Goal: Check status: Check status

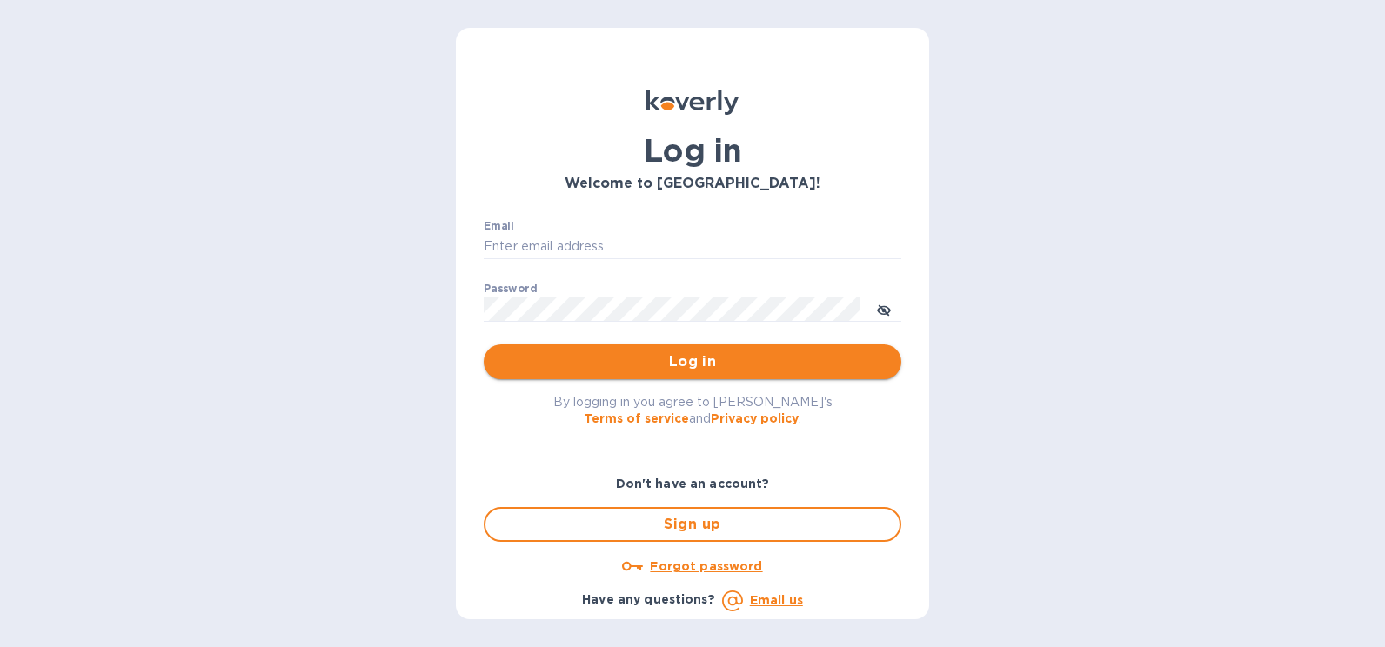
type input "[PERSON_NAME][EMAIL_ADDRESS][PERSON_NAME][DOMAIN_NAME]"
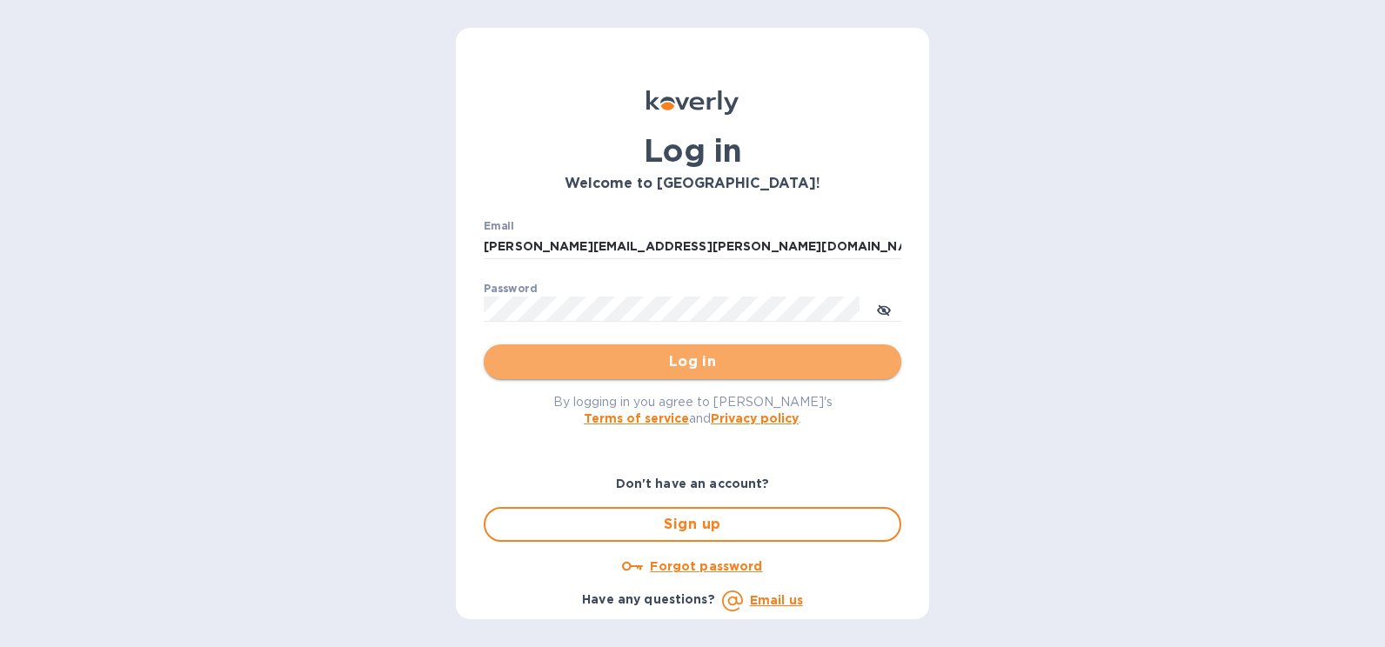
click at [749, 356] on span "Log in" at bounding box center [693, 361] width 390 height 21
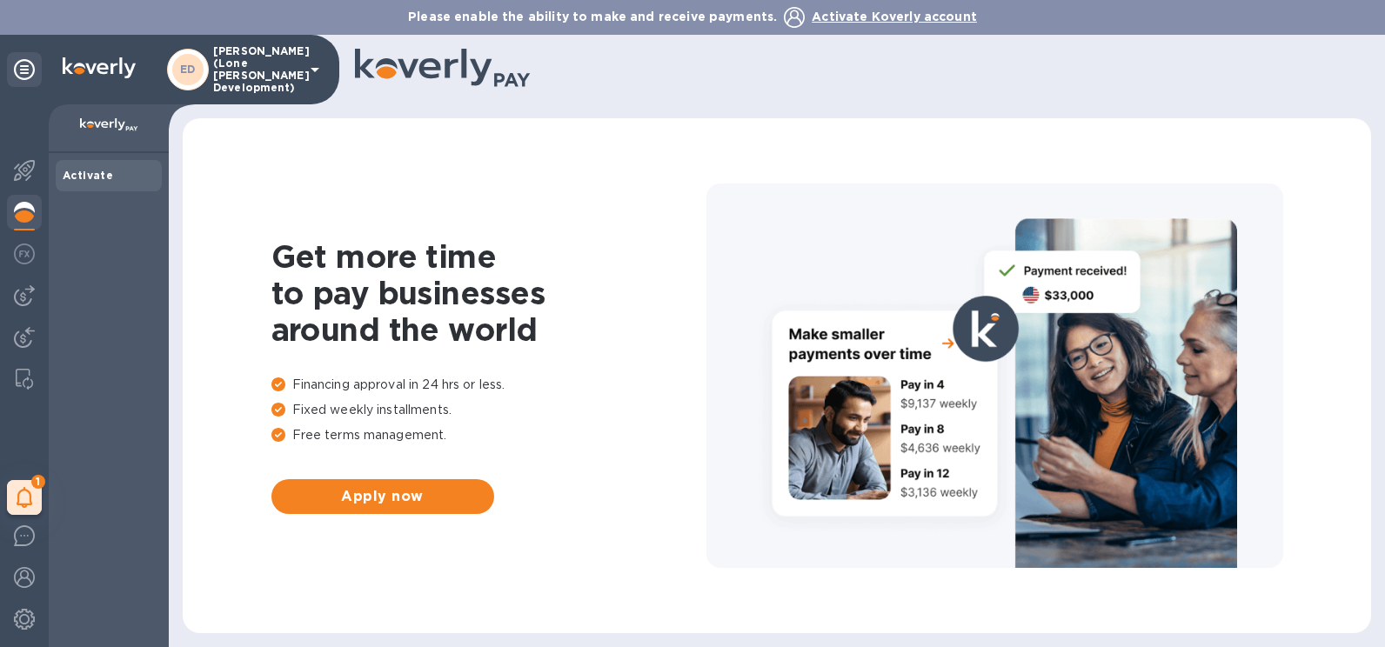
click at [317, 64] on icon at bounding box center [314, 69] width 21 height 21
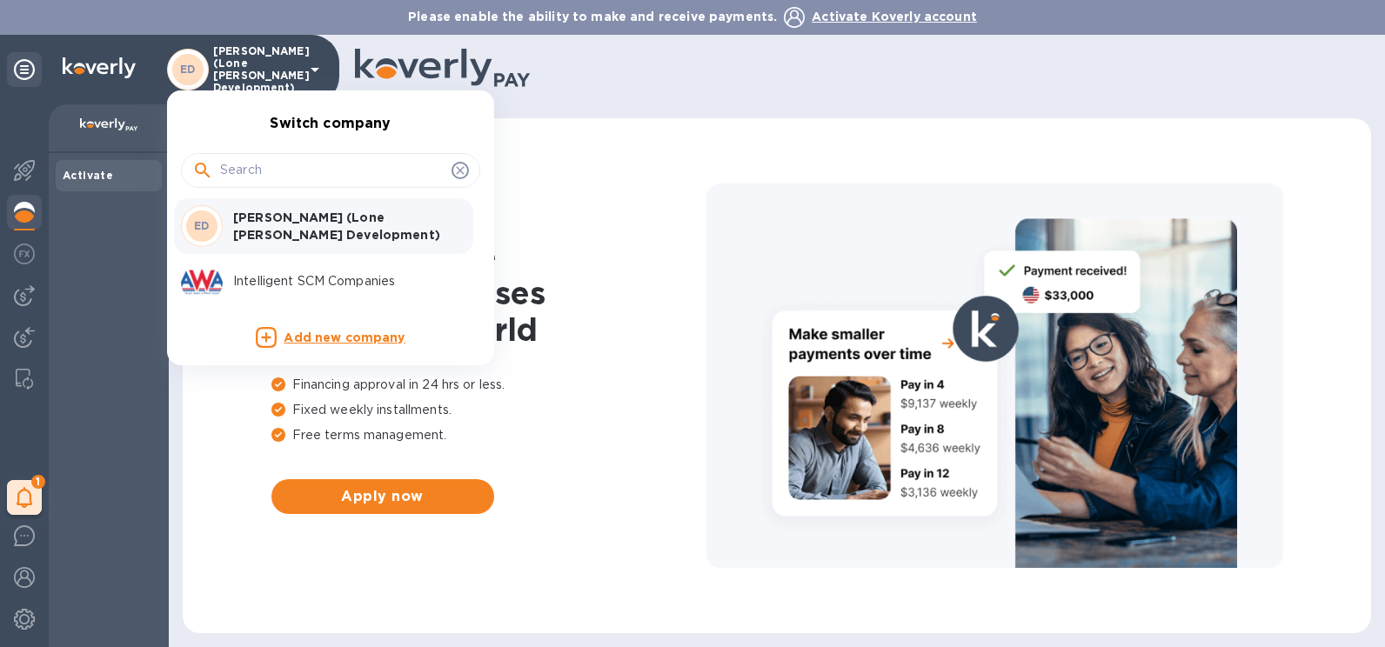
click at [289, 273] on p "Intelligent SCM Companies" at bounding box center [342, 281] width 219 height 18
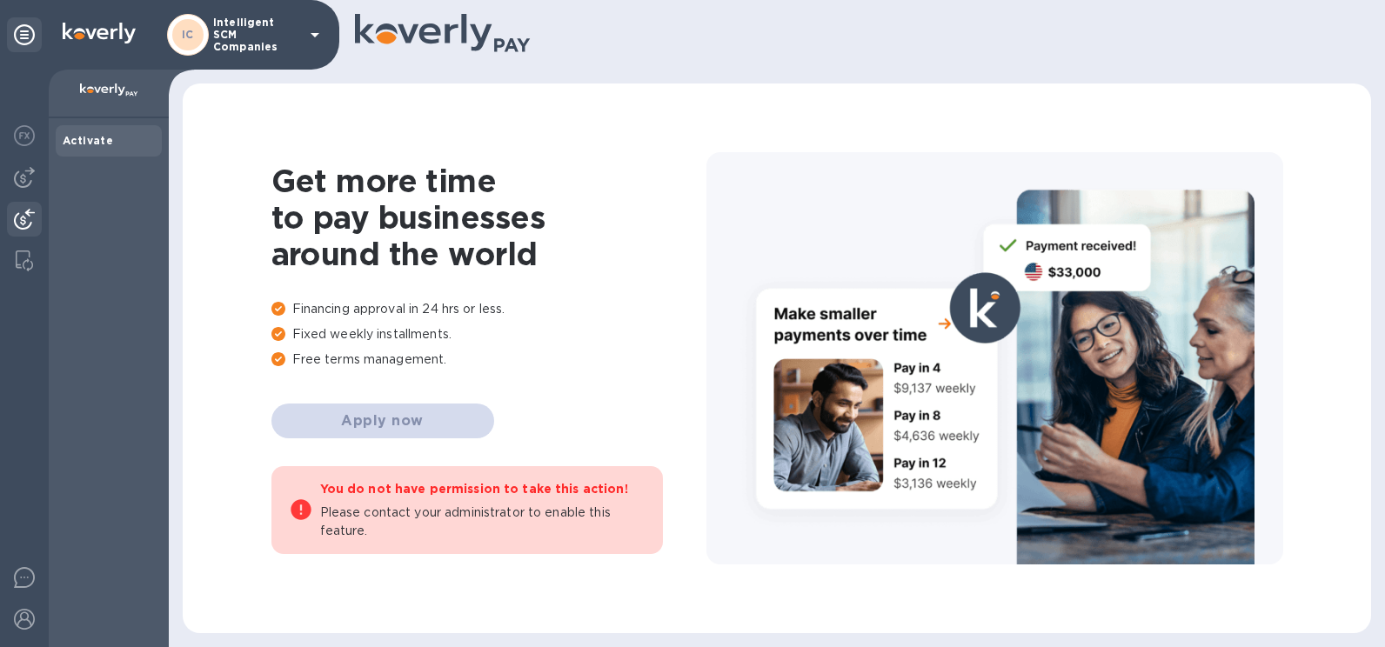
click at [33, 216] on img at bounding box center [24, 219] width 21 height 21
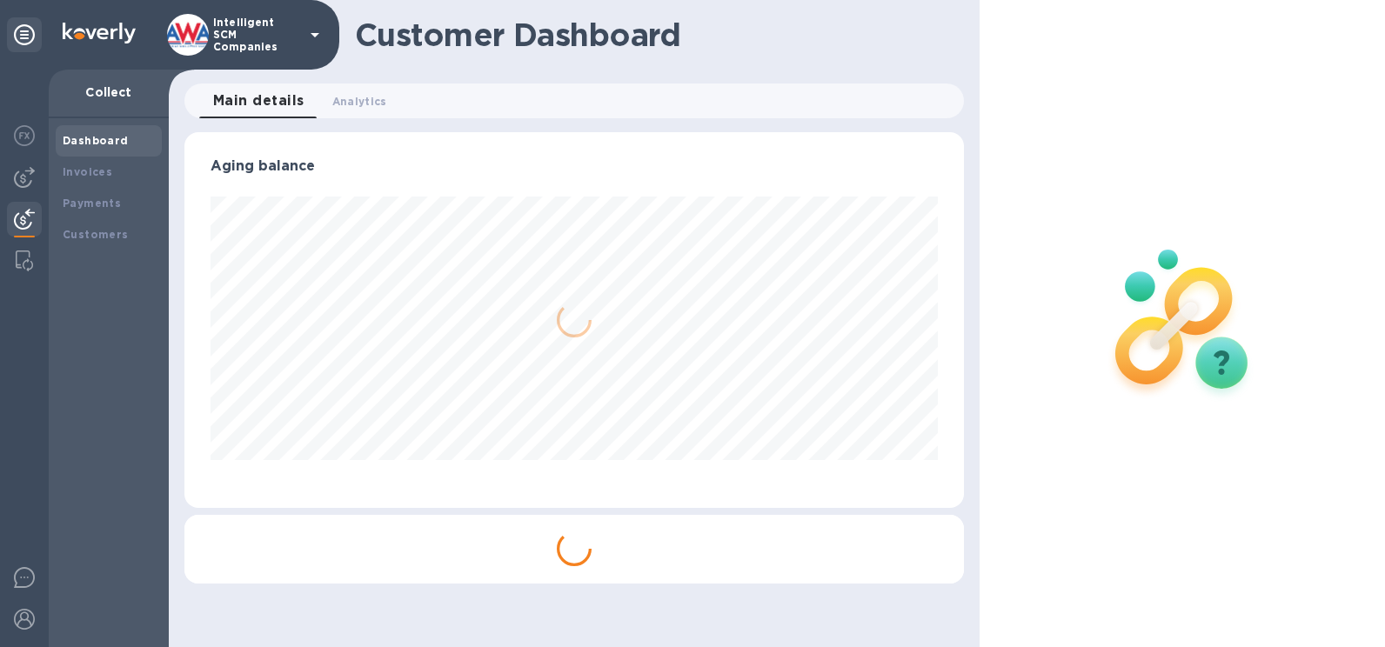
scroll to position [376, 779]
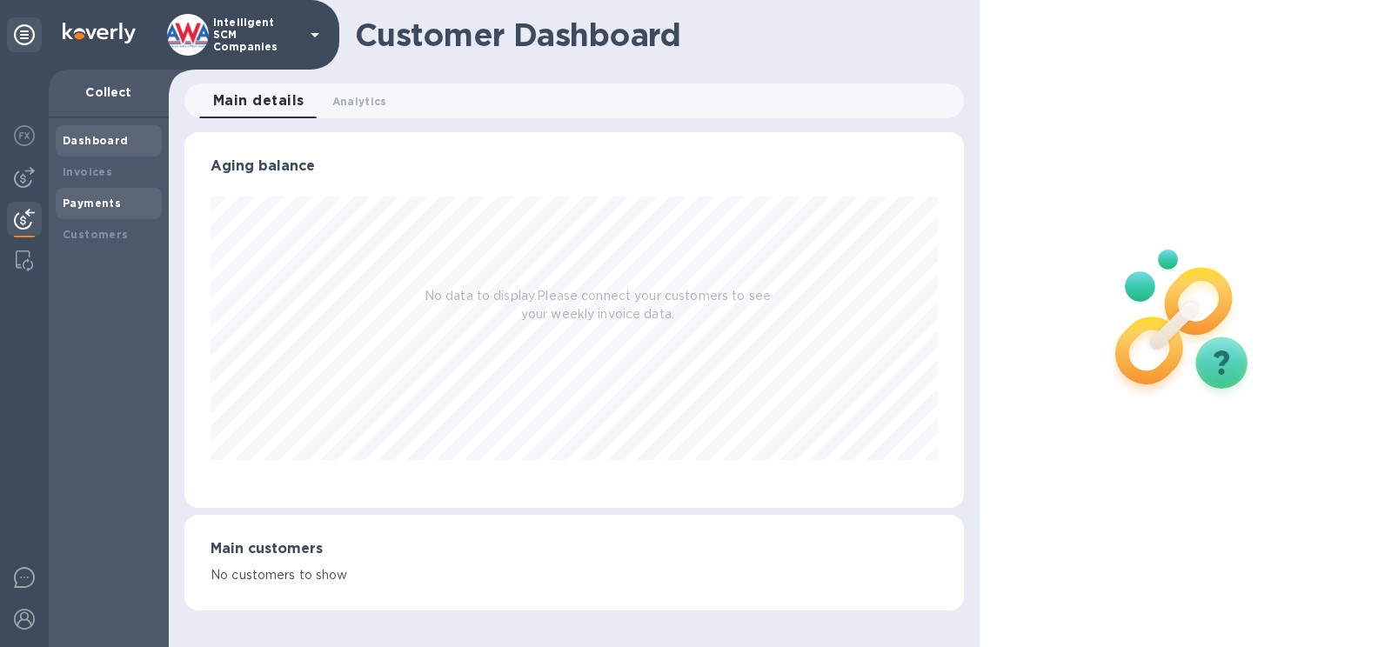
click at [81, 191] on div "Payments" at bounding box center [109, 203] width 106 height 31
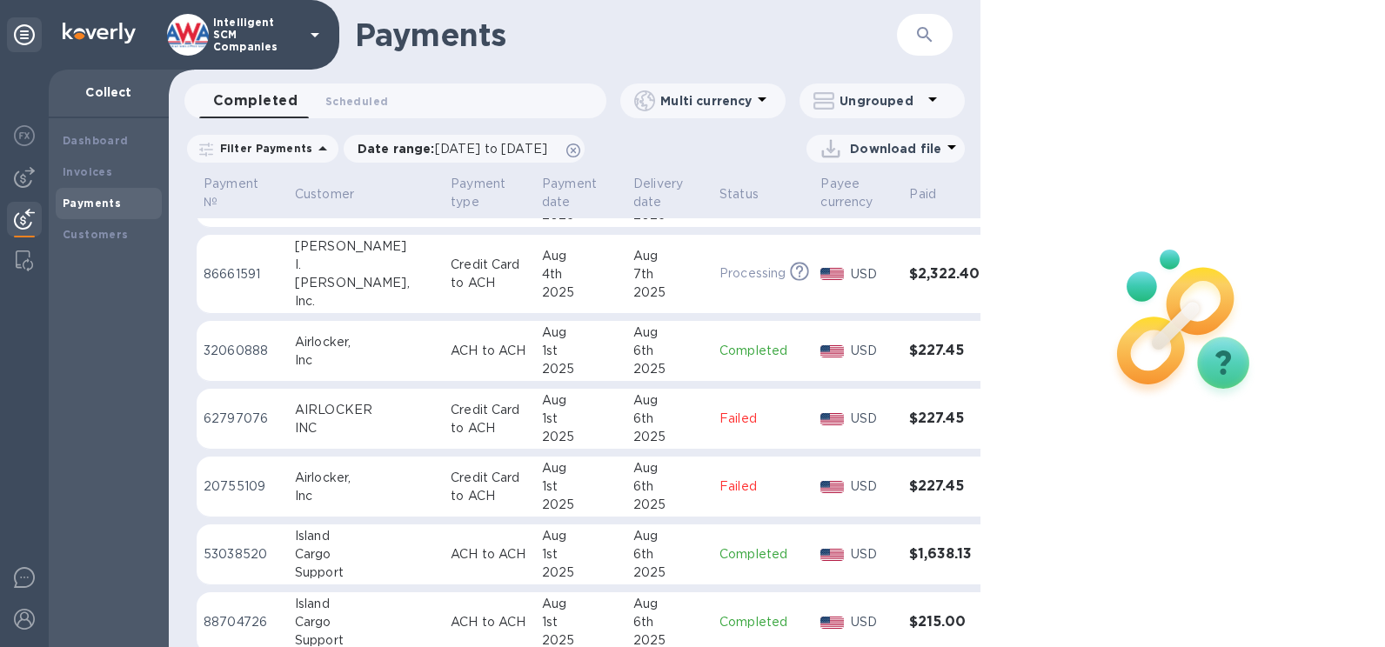
scroll to position [1514, 0]
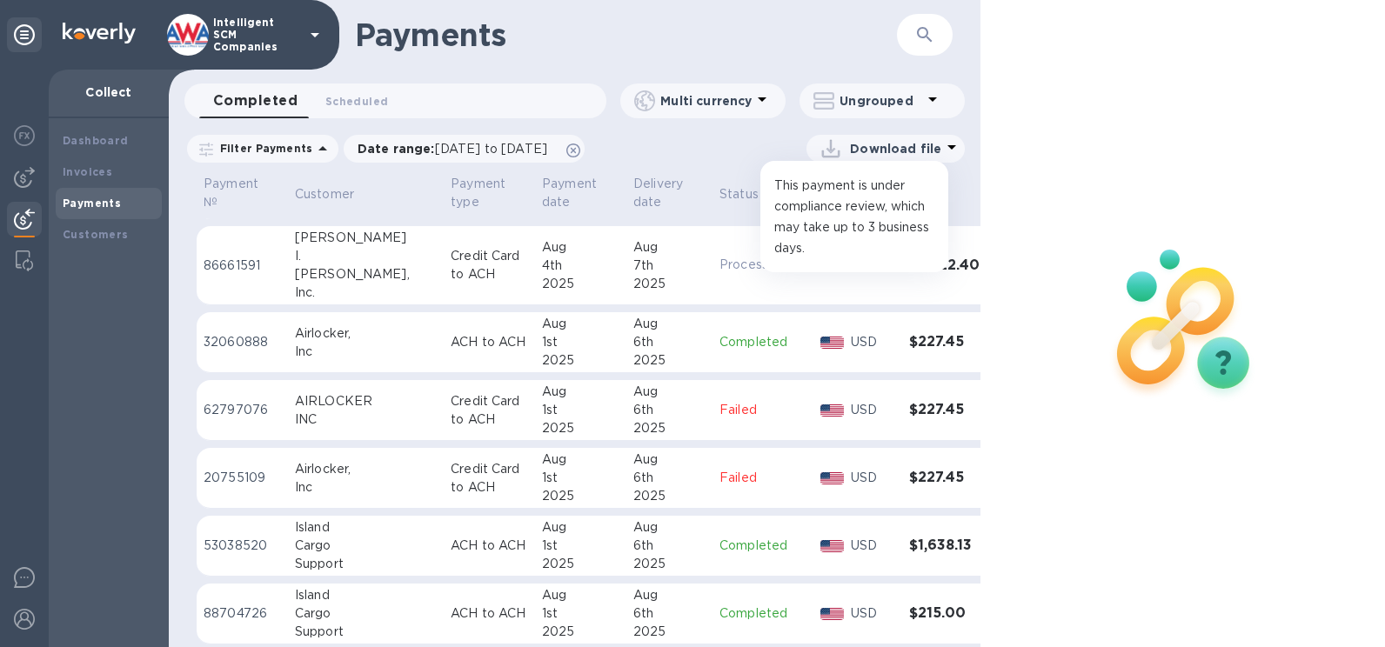
click at [791, 258] on icon at bounding box center [800, 263] width 19 height 19
